Goal: Check status: Check status

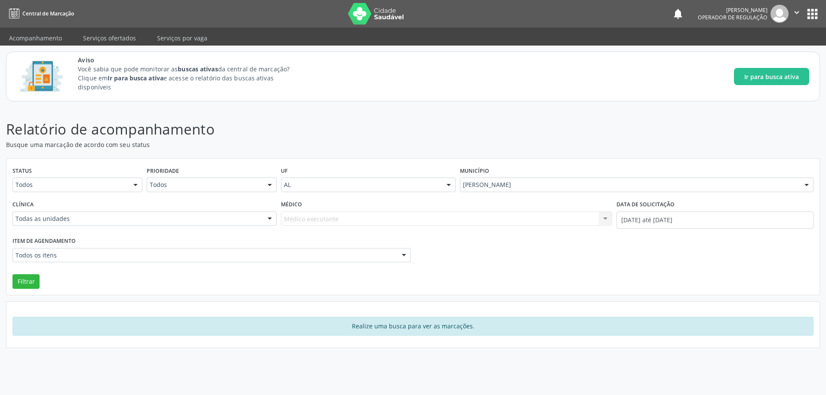
click at [229, 140] on p "Busque uma marcação de acordo com seu status" at bounding box center [290, 144] width 569 height 9
click at [32, 37] on link "Acompanhamento" at bounding box center [35, 38] width 65 height 15
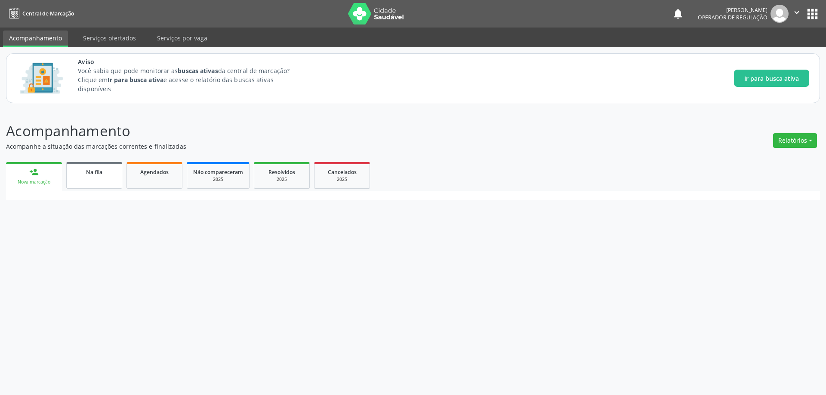
click at [94, 178] on link "Na fila" at bounding box center [94, 175] width 56 height 27
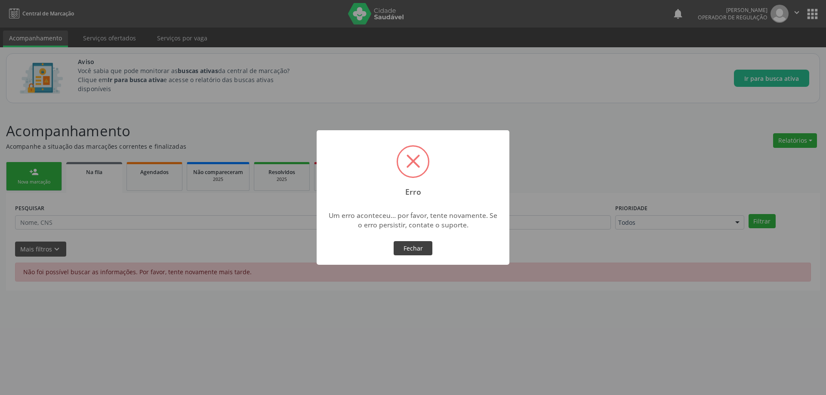
click at [405, 243] on button "Fechar" at bounding box center [413, 248] width 39 height 15
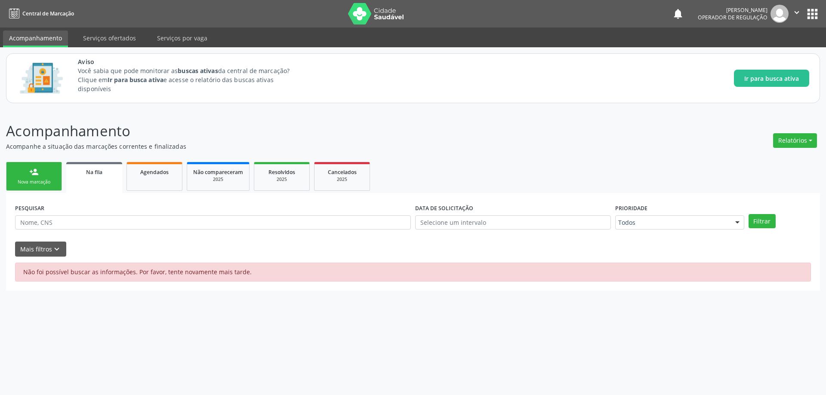
click at [797, 10] on icon "" at bounding box center [796, 12] width 9 height 9
click at [765, 56] on link "Sair" at bounding box center [774, 52] width 59 height 12
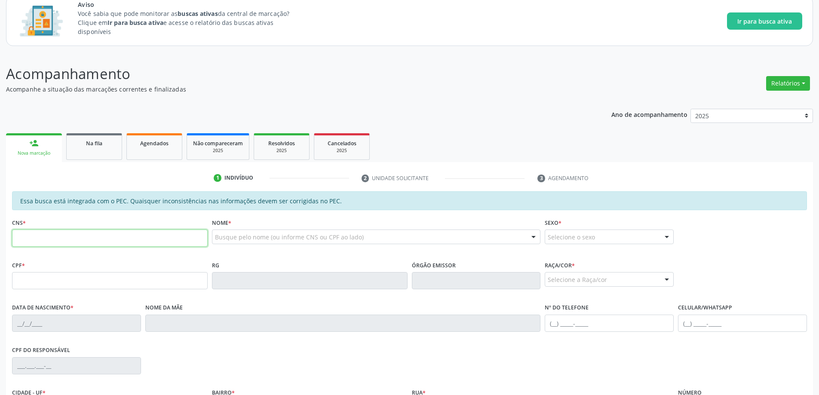
scroll to position [86, 0]
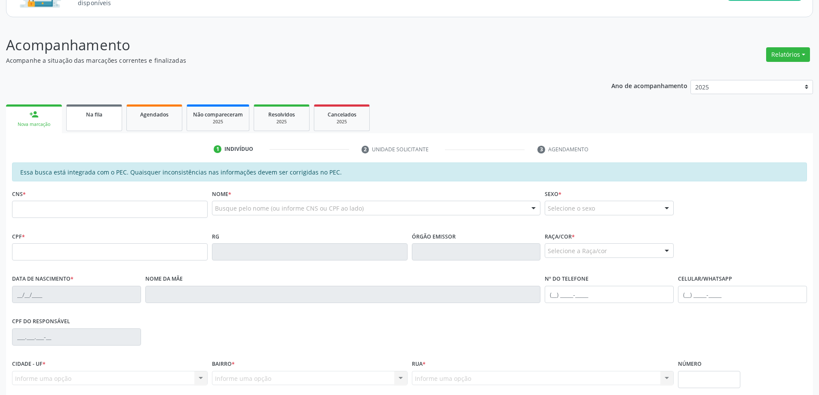
click at [99, 119] on link "Na fila" at bounding box center [94, 118] width 56 height 27
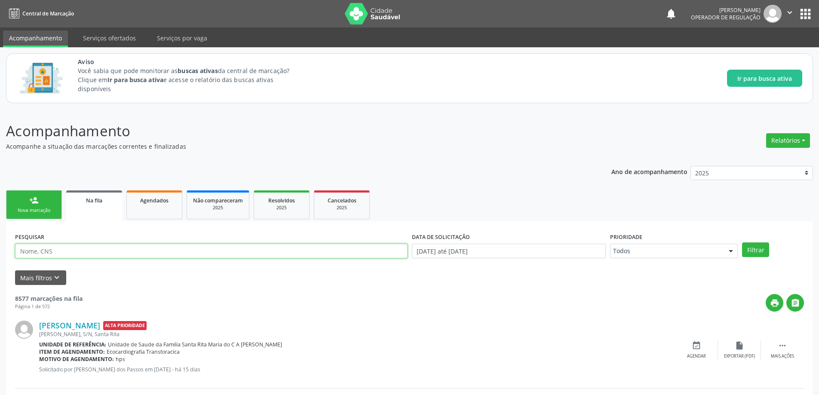
click at [132, 254] on input "text" at bounding box center [211, 251] width 393 height 15
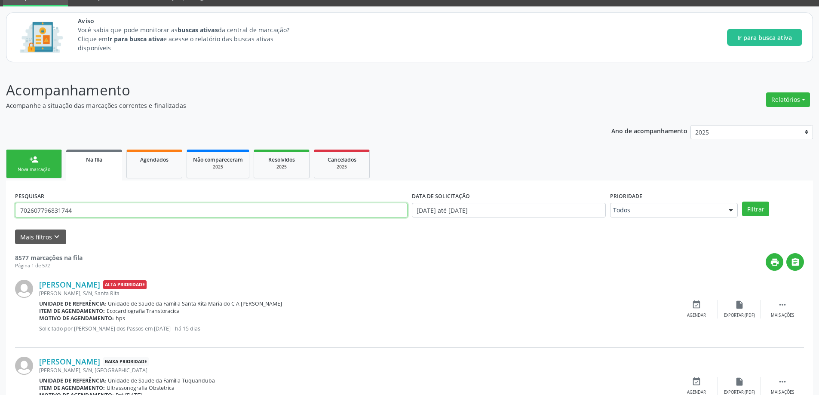
scroll to position [43, 0]
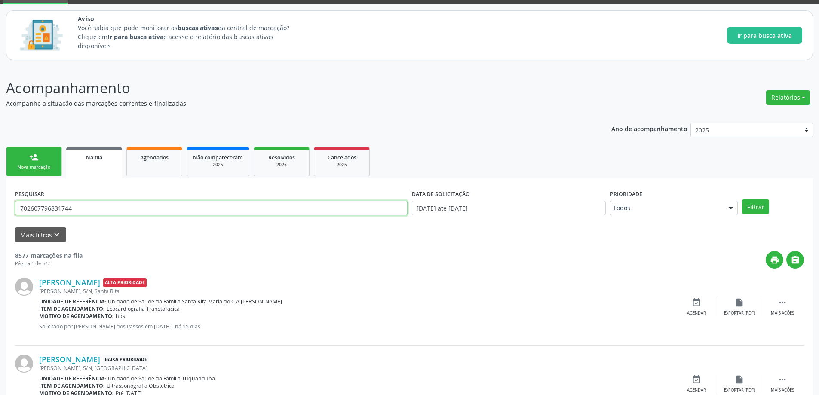
type input "702607796831744"
click at [742, 200] on button "Filtrar" at bounding box center [755, 207] width 27 height 15
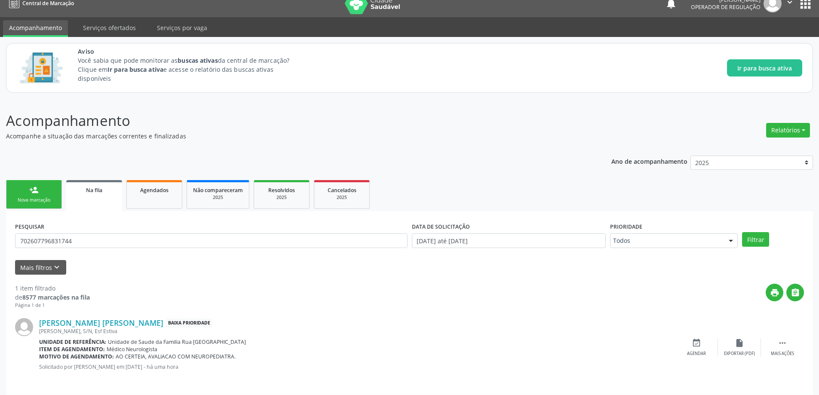
scroll to position [16, 0]
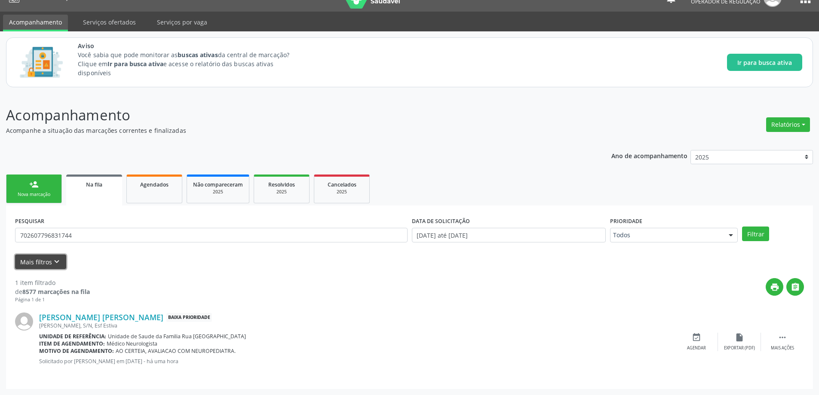
click at [50, 265] on button "Mais filtros keyboard_arrow_down" at bounding box center [40, 262] width 51 height 15
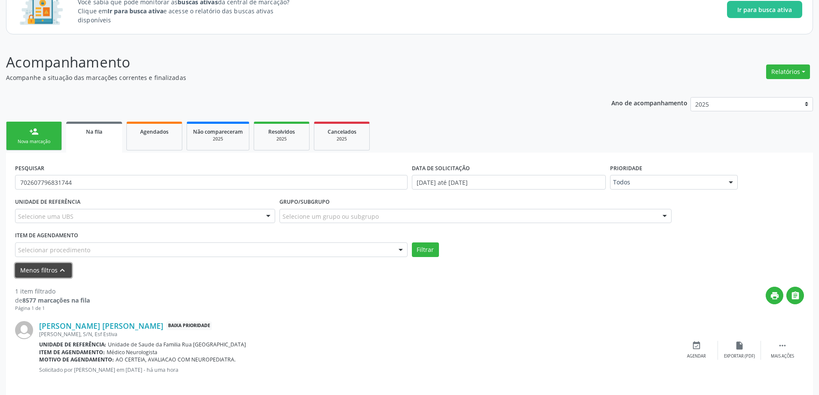
scroll to position [77, 0]
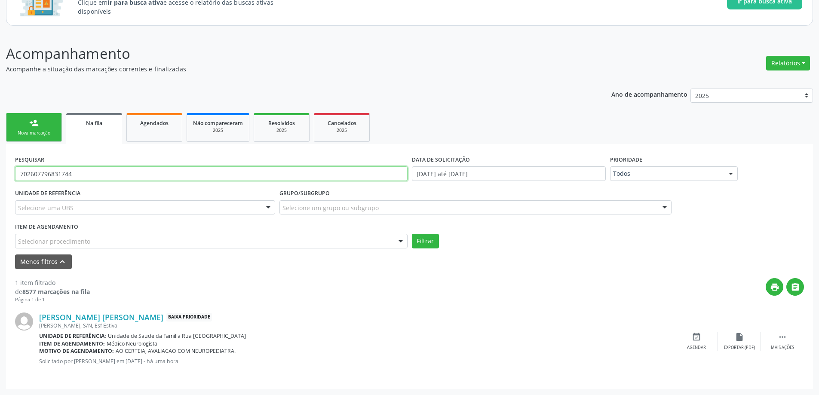
click at [49, 174] on input "702607796831744" at bounding box center [211, 173] width 393 height 15
drag, startPoint x: 158, startPoint y: 175, endPoint x: 158, endPoint y: 185, distance: 9.0
click at [158, 175] on input "text" at bounding box center [211, 173] width 393 height 15
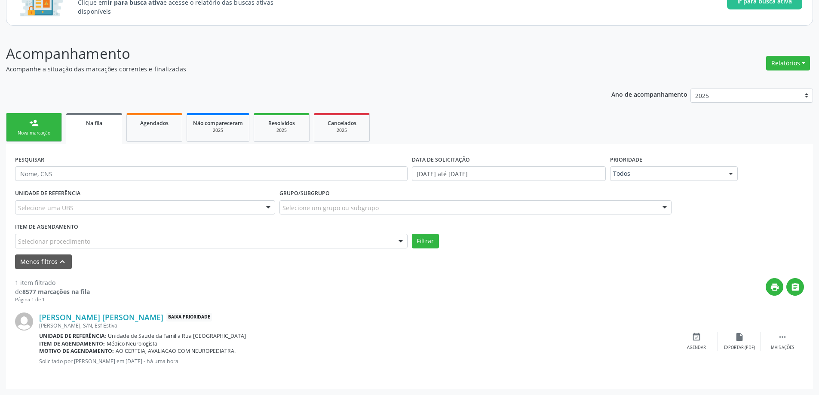
click at [159, 192] on div "UNIDADE DE REFERÊNCIA Selecione uma UBS Todas as UBS Unidade de Saude da Famili…" at bounding box center [145, 204] width 265 height 34
drag, startPoint x: 190, startPoint y: 354, endPoint x: 231, endPoint y: 351, distance: 41.0
click at [231, 351] on span "AO CERTEIA, AVALIACAO COM NEUROPEDIATRA." at bounding box center [176, 351] width 120 height 7
copy span "NEUROPEDIATRA"
click at [106, 245] on div "Selecionar procedimento" at bounding box center [211, 241] width 393 height 15
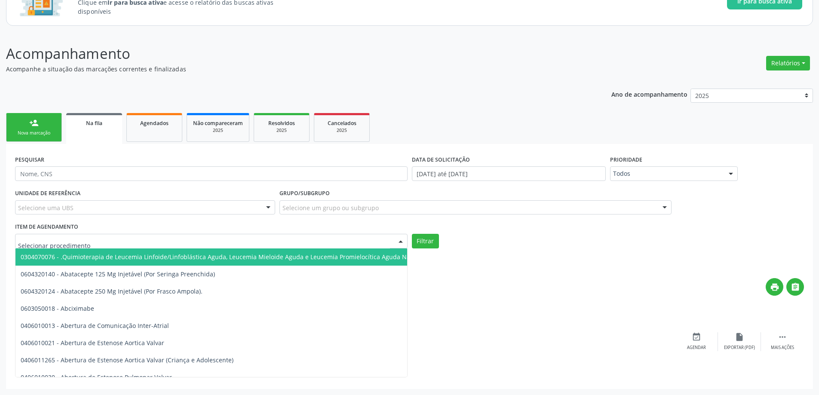
click at [106, 245] on input "text" at bounding box center [204, 245] width 372 height 17
click at [129, 194] on div "UNIDADE DE REFERÊNCIA Selecione uma UBS Todas as UBS Unidade de Saude da Famili…" at bounding box center [145, 204] width 265 height 34
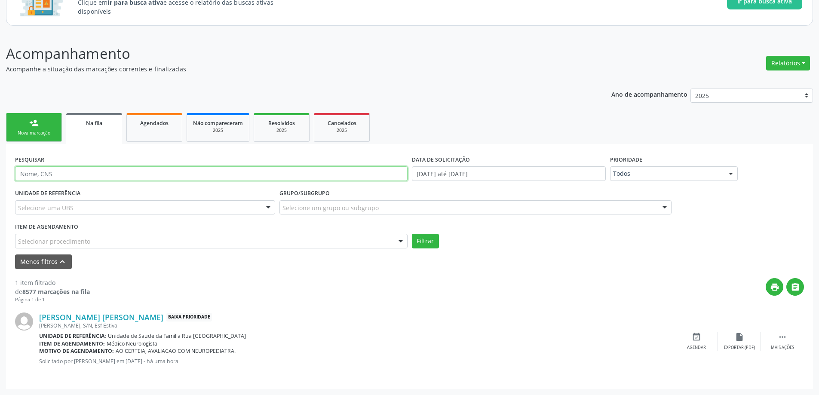
click at [85, 176] on input "text" at bounding box center [211, 173] width 393 height 15
paste input "NEUROPEDIATRA"
type input "NEUROPEDIATRA"
click at [412, 234] on button "Filtrar" at bounding box center [425, 241] width 27 height 15
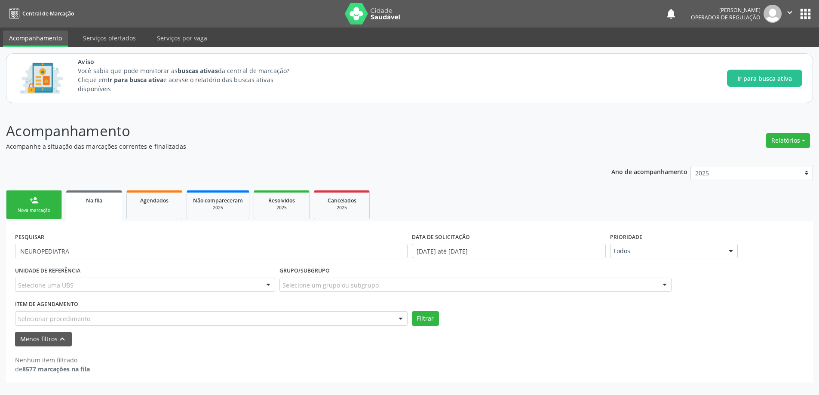
scroll to position [0, 0]
click at [98, 249] on input "NEUROPEDIATRA" at bounding box center [213, 251] width 396 height 15
click at [423, 317] on button "Filtrar" at bounding box center [428, 318] width 27 height 15
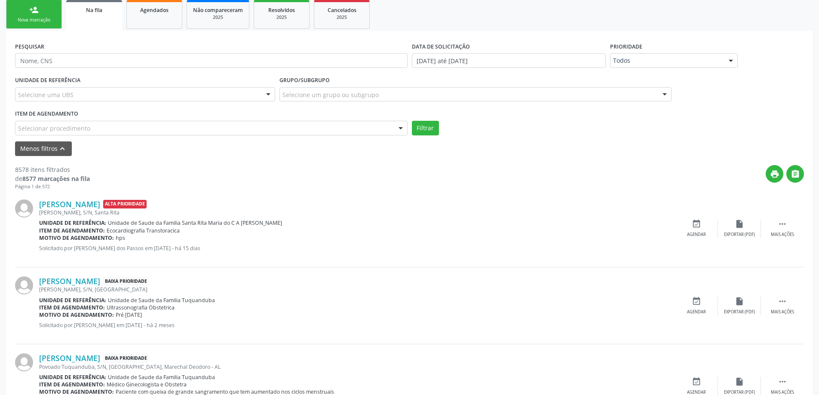
scroll to position [193, 0]
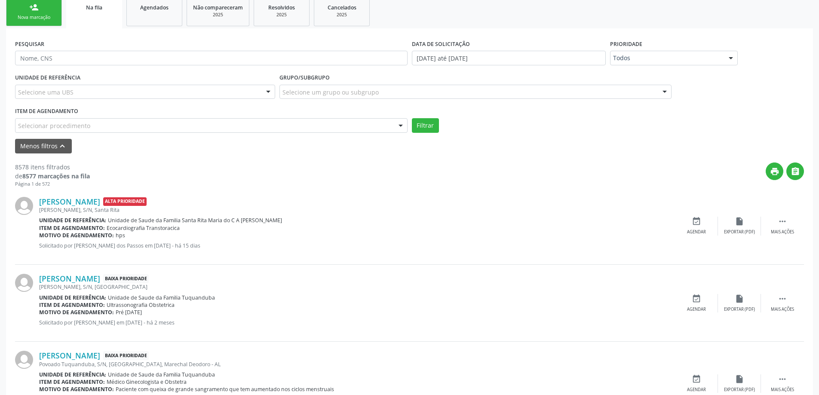
click at [186, 131] on div "Selecionar procedimento" at bounding box center [211, 125] width 393 height 15
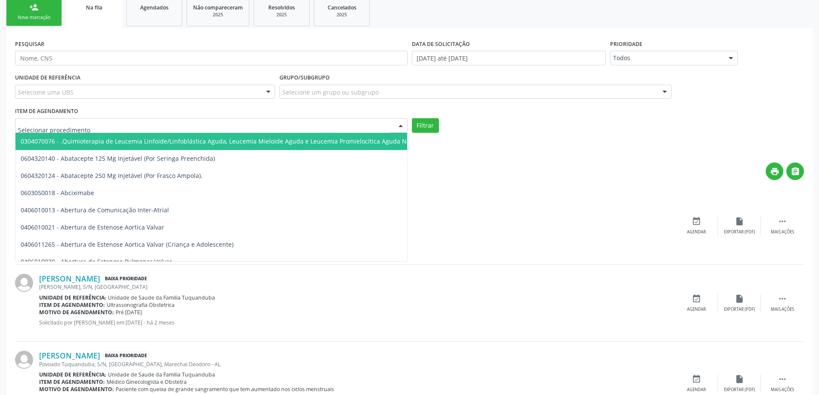
click at [185, 131] on input "text" at bounding box center [204, 129] width 372 height 17
click at [167, 90] on div "Selecione uma UBS" at bounding box center [145, 92] width 260 height 15
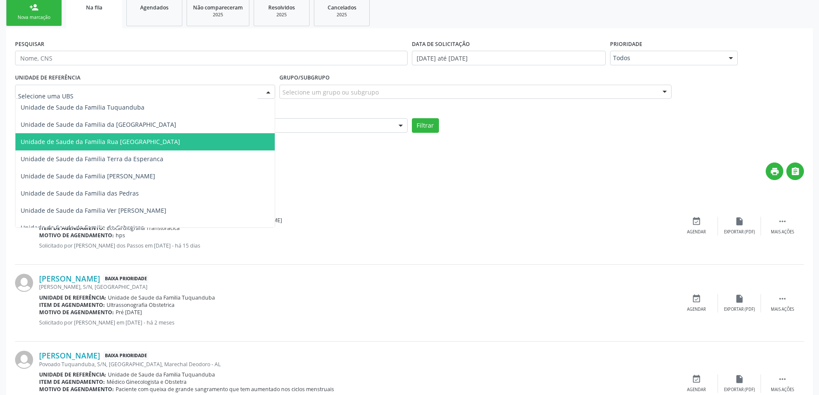
scroll to position [215, 0]
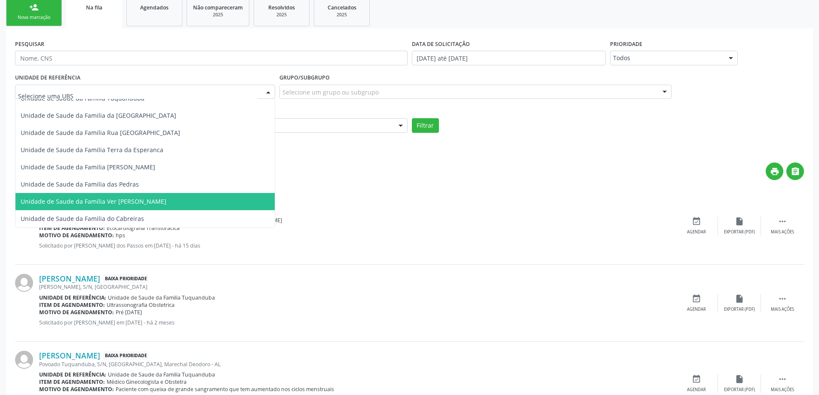
click at [298, 175] on div "print " at bounding box center [447, 175] width 714 height 25
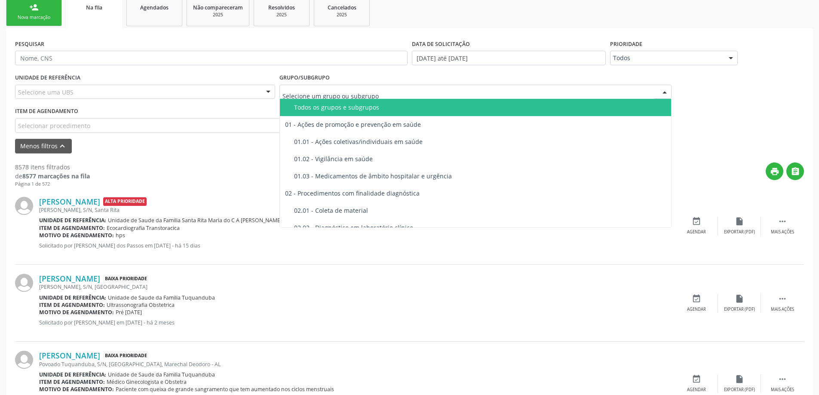
click at [300, 91] on input "text" at bounding box center [469, 96] width 372 height 17
click at [234, 107] on div "Item de agendamento Selecionar procedimento 0304070076 - .Quimioterapia de Leuc…" at bounding box center [211, 119] width 393 height 28
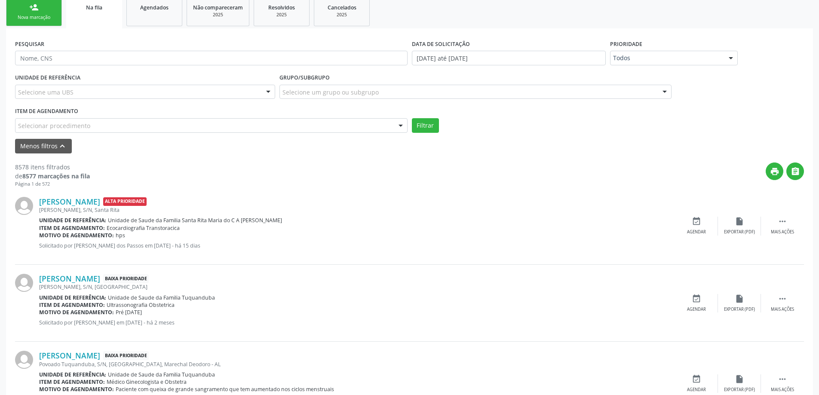
click at [217, 124] on div "Selecionar procedimento" at bounding box center [211, 125] width 393 height 15
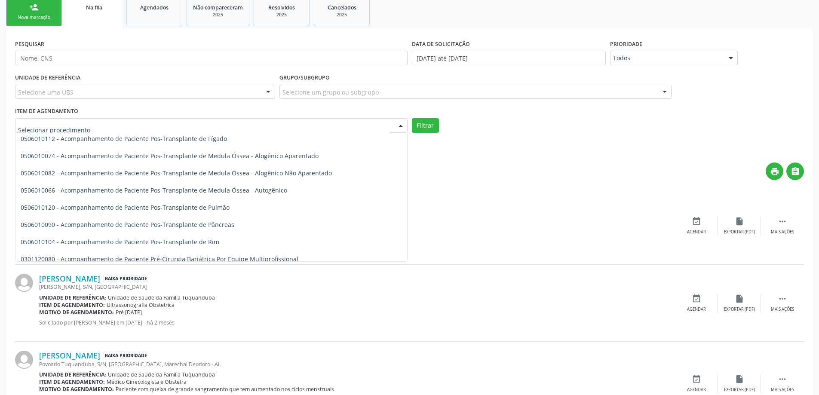
scroll to position [645, 0]
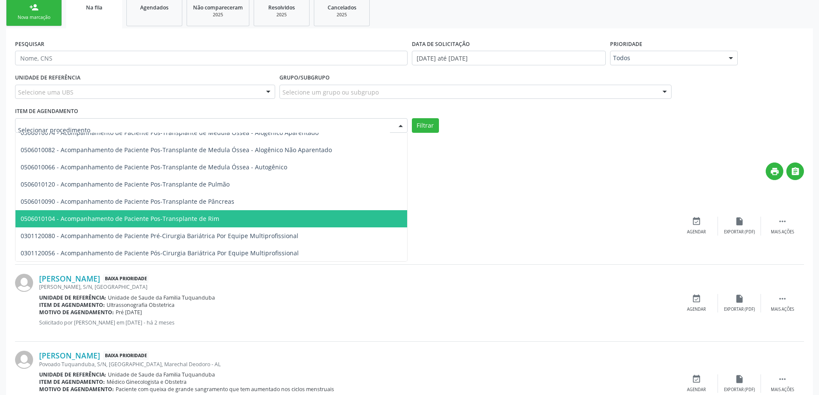
click at [508, 222] on div "Unidade de referência: Unidade de Saude da Familia Santa Rita Maria do C A Soar…" at bounding box center [357, 220] width 636 height 7
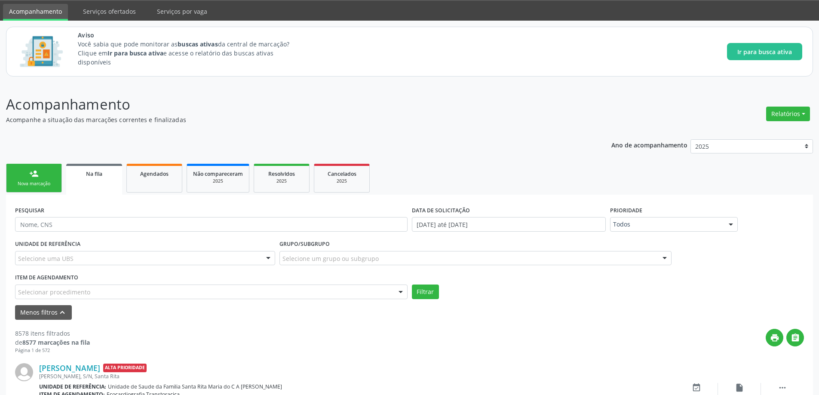
scroll to position [21, 0]
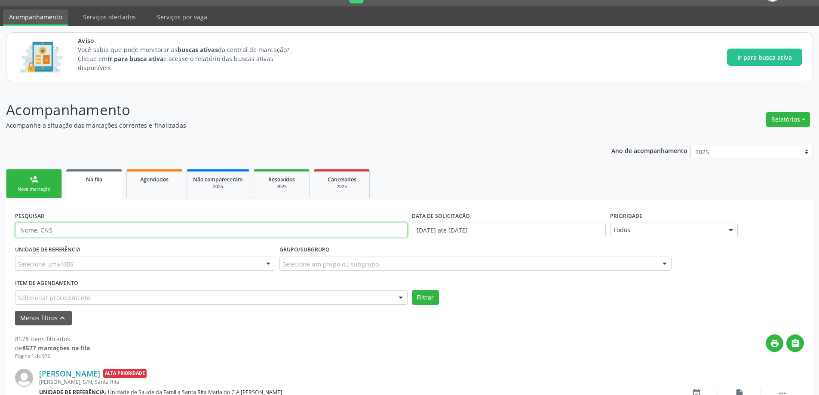
click at [139, 233] on input "text" at bounding box center [211, 230] width 393 height 15
type input "702607796831744"
click at [425, 294] on button "Filtrar" at bounding box center [425, 297] width 27 height 15
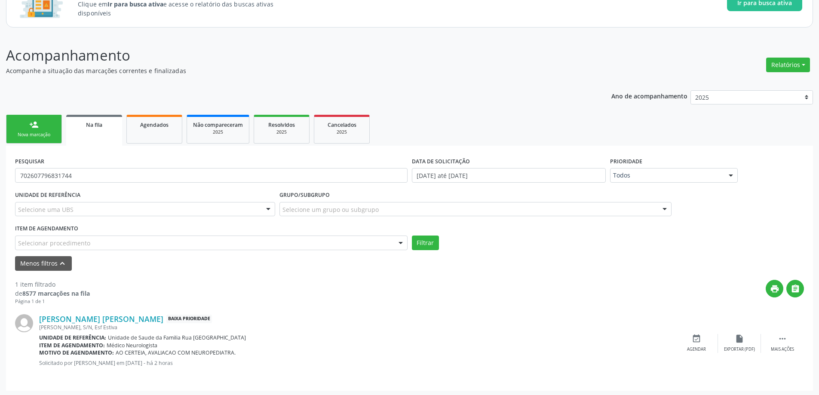
scroll to position [77, 0]
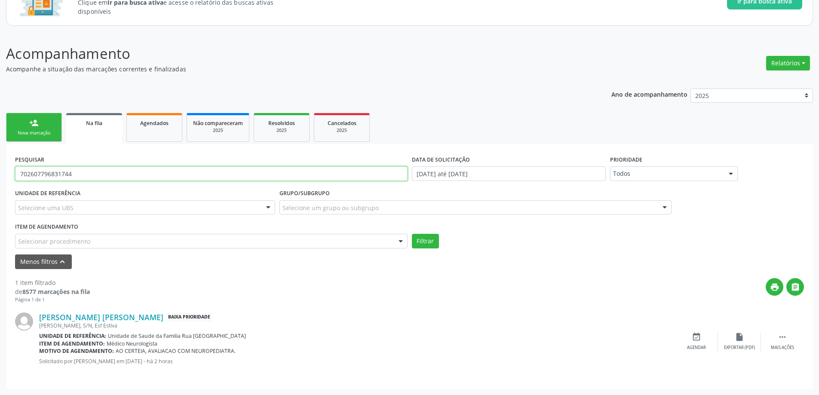
click at [105, 173] on input "702607796831744" at bounding box center [211, 173] width 393 height 15
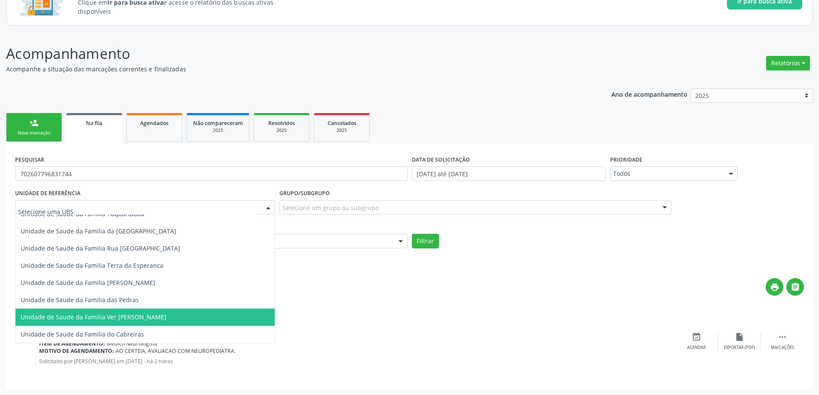
click at [185, 207] on div at bounding box center [145, 207] width 260 height 15
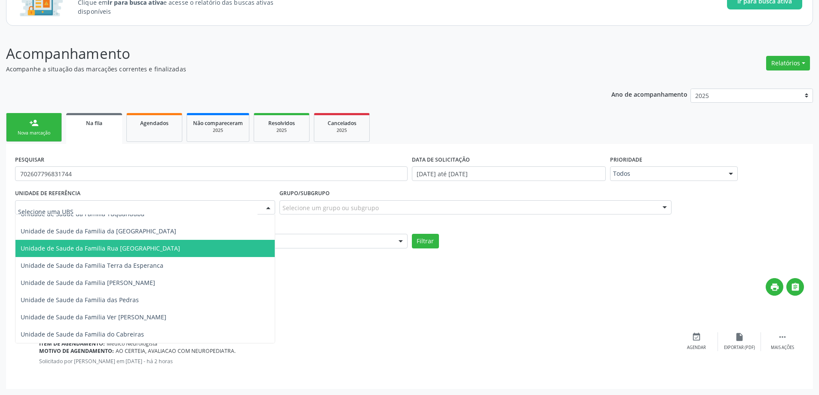
click at [155, 246] on span "Unidade de Saude da Familia Rua [GEOGRAPHIC_DATA]" at bounding box center [101, 248] width 160 height 8
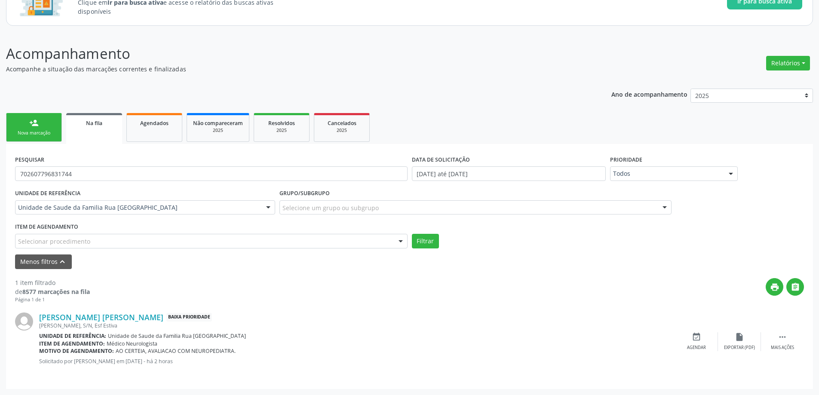
click at [202, 271] on div "1 item filtrado de 8577 marcações na fila Página 1 de 1 print  Alessandro Juni…" at bounding box center [409, 324] width 789 height 111
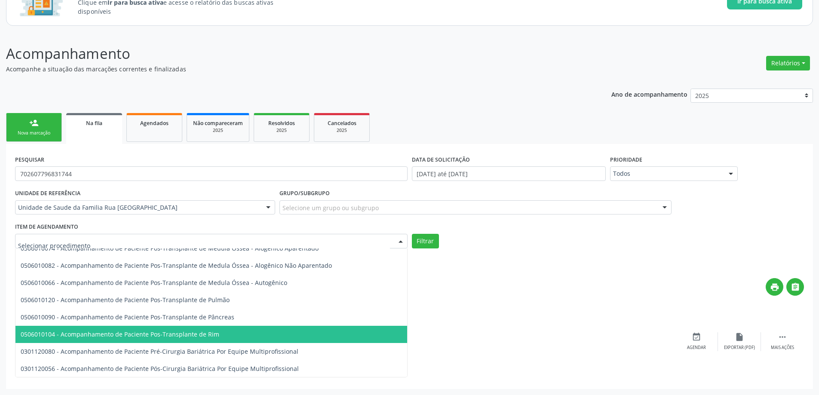
click at [206, 244] on div at bounding box center [211, 241] width 393 height 15
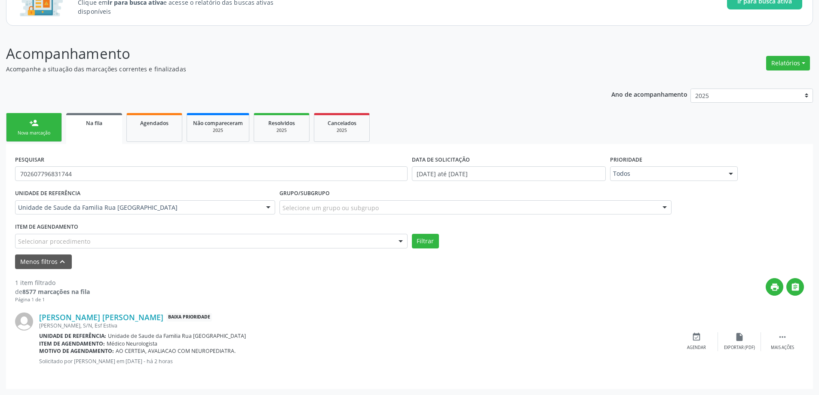
click at [206, 223] on div "Item de agendamento Selecionar procedimento 0304070076 - .Quimioterapia de Leuc…" at bounding box center [211, 235] width 393 height 28
click at [43, 175] on input "702607796831744" at bounding box center [211, 173] width 393 height 15
click at [503, 318] on div "Alessandro Junio Ferreira Justino dos Santos Baixa Prioridade" at bounding box center [357, 317] width 636 height 9
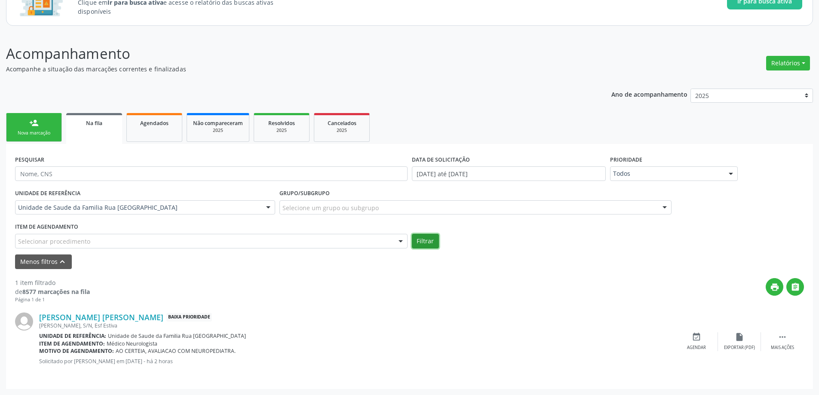
click at [416, 238] on button "Filtrar" at bounding box center [425, 241] width 27 height 15
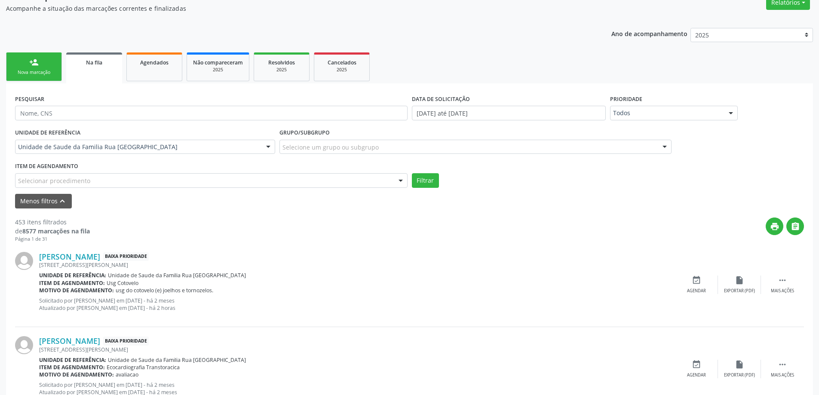
scroll to position [163, 0]
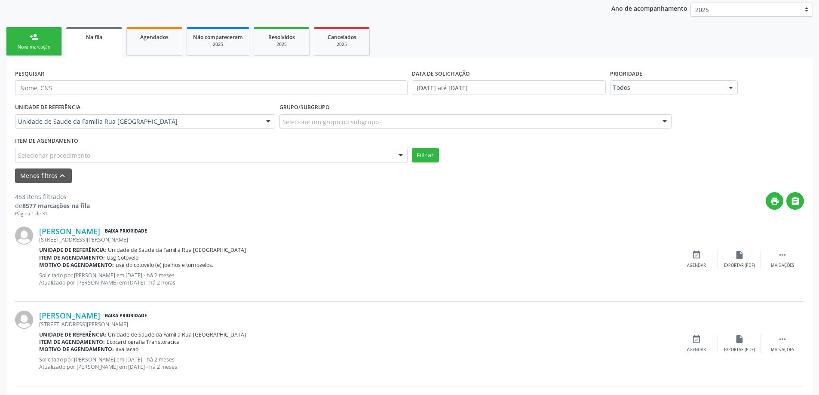
click at [206, 156] on div "Selecionar procedimento" at bounding box center [211, 155] width 393 height 15
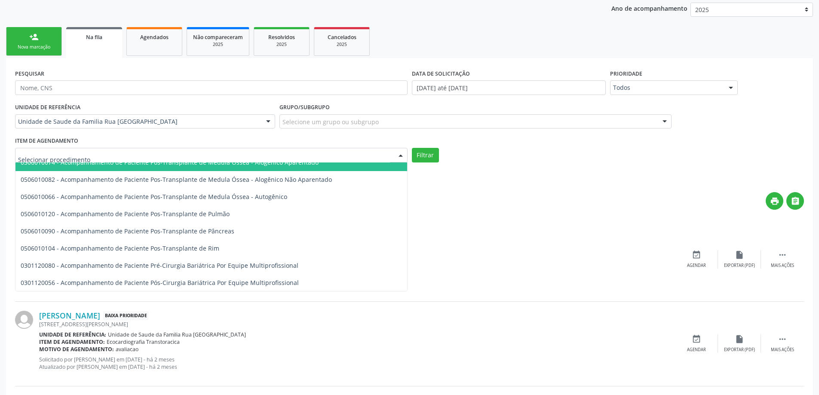
click at [197, 137] on div "Item de agendamento 0304070076 - .Quimioterapia de Leucemia Linfoide/Linfoblást…" at bounding box center [211, 149] width 393 height 28
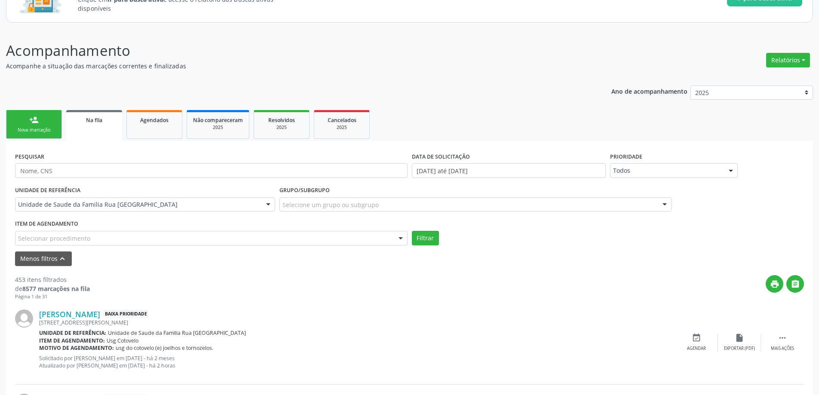
scroll to position [77, 0]
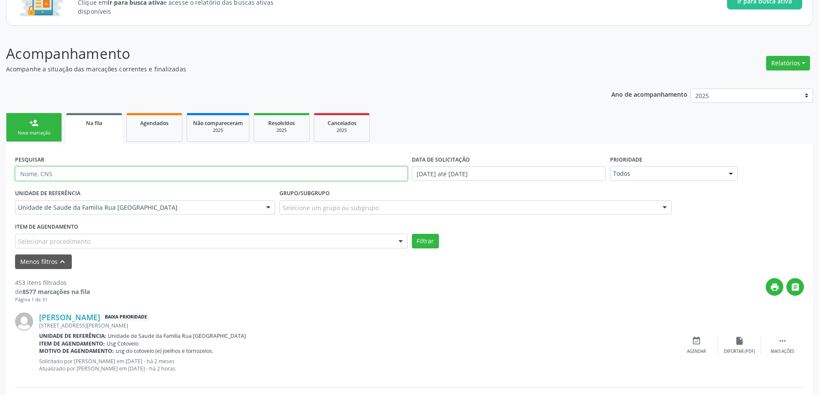
click at [84, 175] on input "text" at bounding box center [211, 173] width 393 height 15
paste input "702607796831744"
type input "702607796831744"
click at [426, 243] on button "Filtrar" at bounding box center [425, 241] width 27 height 15
click at [188, 283] on div "print " at bounding box center [447, 290] width 714 height 25
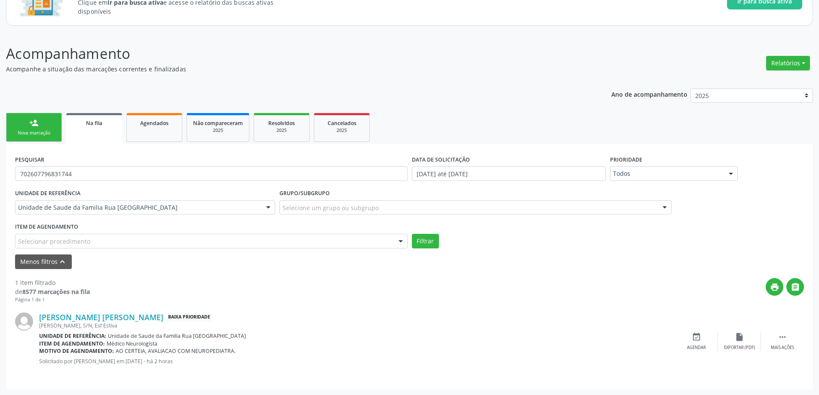
click at [320, 275] on div "1 item filtrado de 8577 marcações na fila Página 1 de 1 print  Alessandro Juni…" at bounding box center [409, 324] width 789 height 111
